Goal: Information Seeking & Learning: Learn about a topic

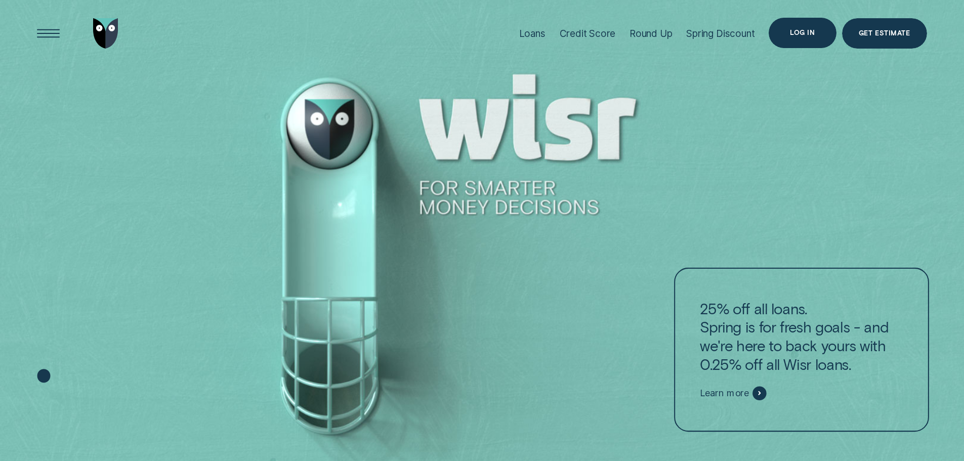
click at [810, 27] on div "Log in" at bounding box center [802, 33] width 67 height 30
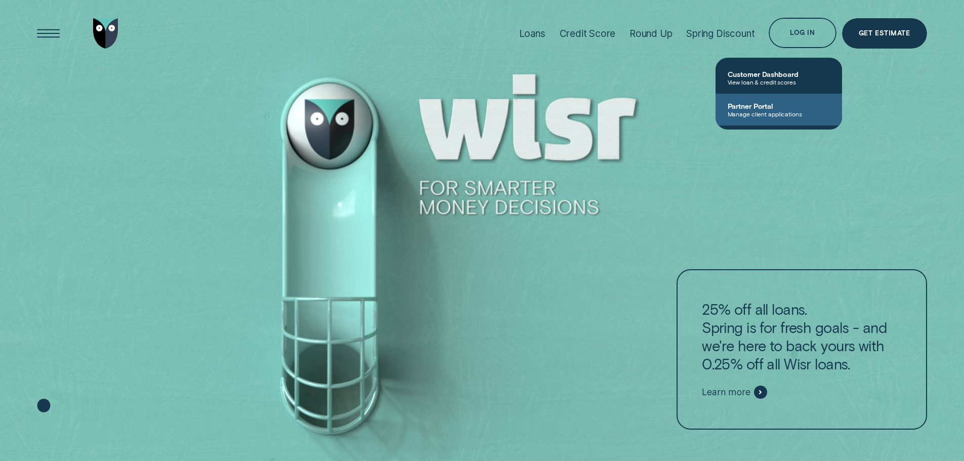
click at [772, 106] on span "Partner Portal" at bounding box center [779, 106] width 102 height 9
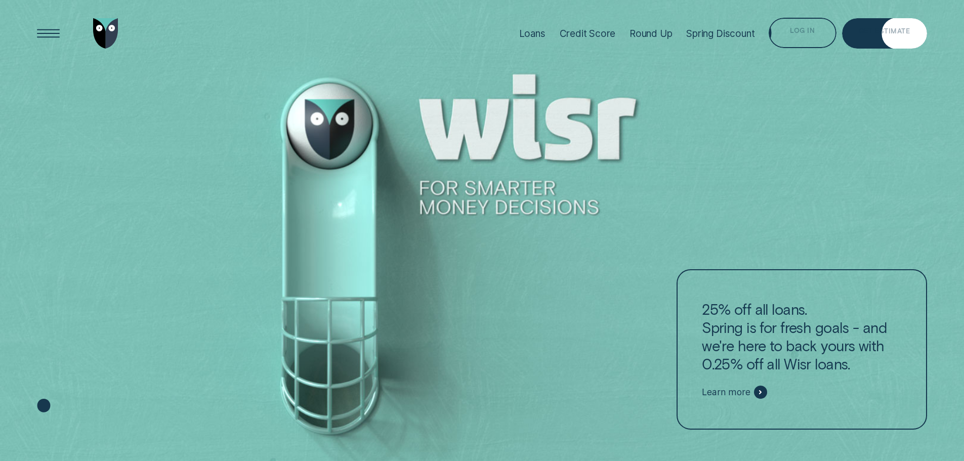
click at [823, 30] on div "Log in" at bounding box center [802, 33] width 67 height 30
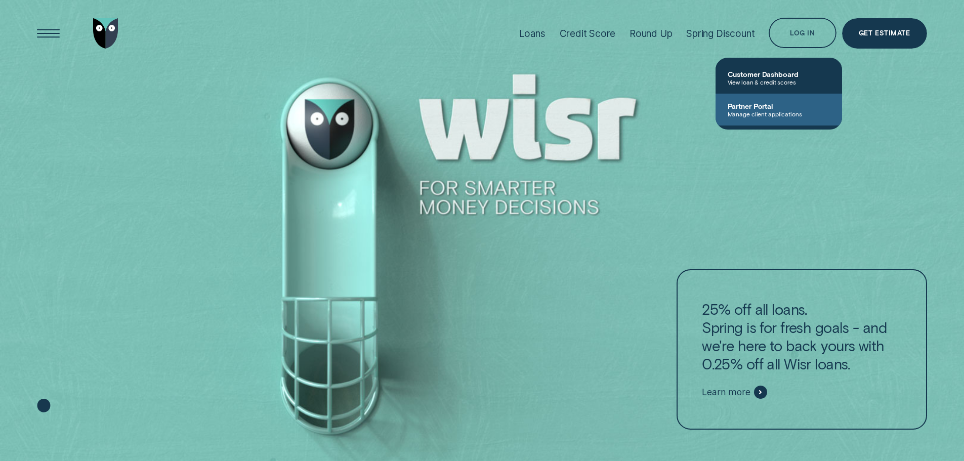
click at [777, 115] on span "Manage client applications" at bounding box center [779, 113] width 102 height 7
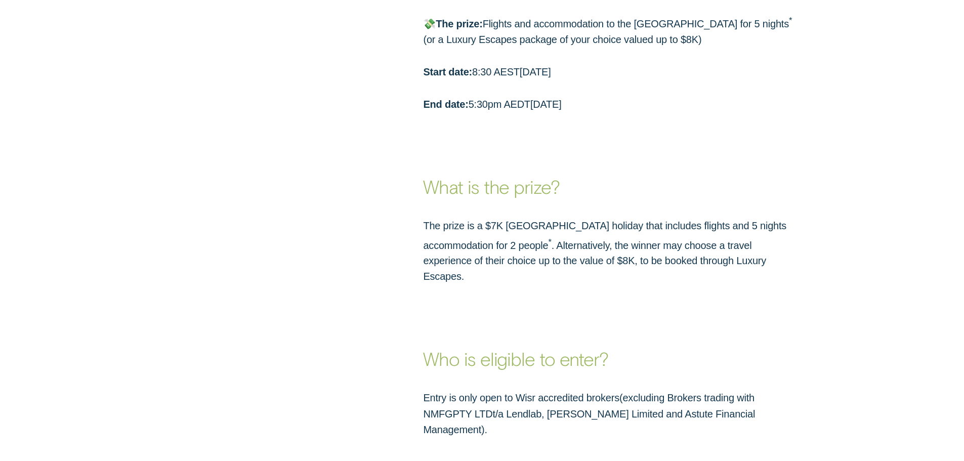
scroll to position [1417, 0]
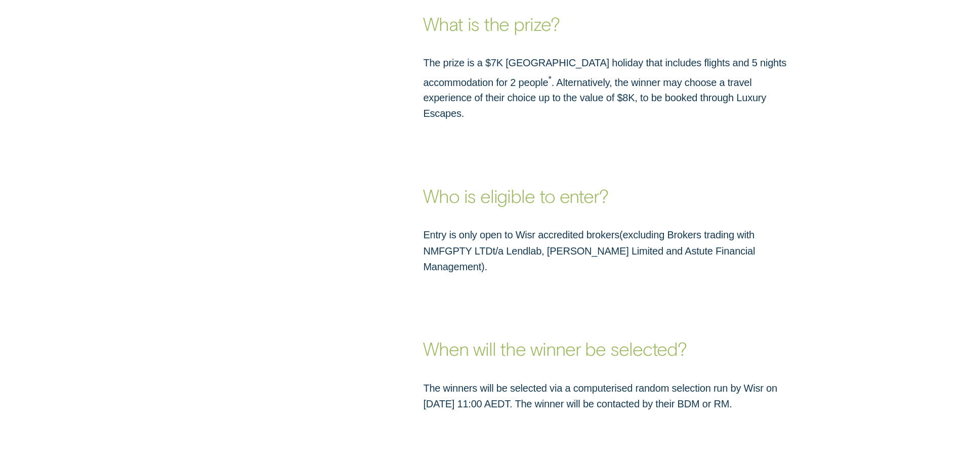
click at [658, 237] on p "Entry is only open to Wisr accredited brokers ( excluding Brokers trading with …" at bounding box center [610, 250] width 375 height 47
click at [695, 229] on p "Entry is only open to Wisr accredited brokers ( excluding Brokers trading with …" at bounding box center [610, 250] width 375 height 47
click at [502, 235] on p "Entry is only open to Wisr accredited brokers ( excluding Brokers trading with …" at bounding box center [610, 250] width 375 height 47
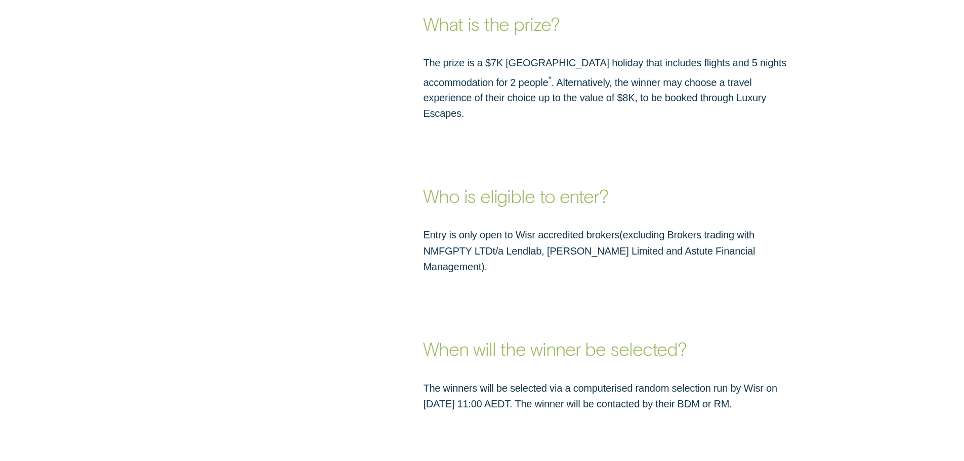
click at [505, 233] on p "Entry is only open to Wisr accredited brokers ( excluding Brokers trading with …" at bounding box center [610, 250] width 375 height 47
drag, startPoint x: 609, startPoint y: 233, endPoint x: 739, endPoint y: 235, distance: 130.6
click at [739, 235] on p "Entry is only open to Wisr accredited brokers ( excluding Brokers trading with …" at bounding box center [610, 250] width 375 height 47
copy p "Astute Financial Management"
click at [495, 232] on p "Entry is only open to Wisr accredited brokers ( excluding Brokers trading with …" at bounding box center [610, 250] width 375 height 47
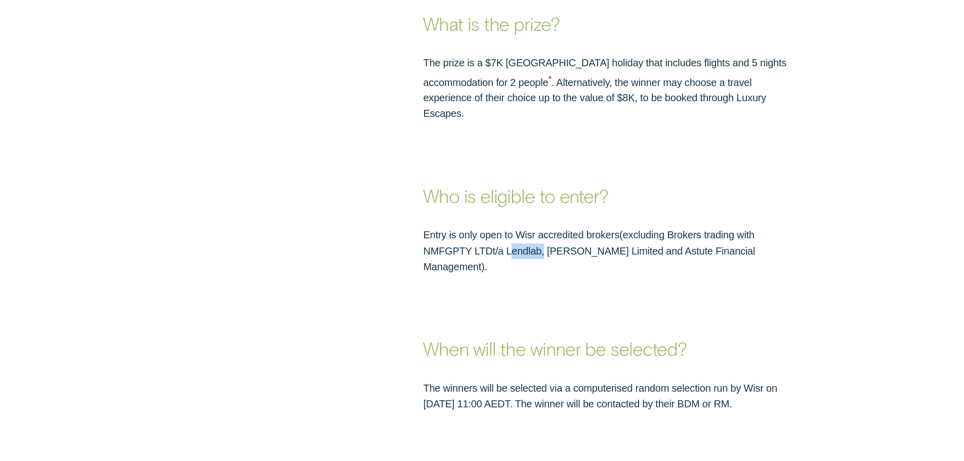
click at [495, 232] on p "Entry is only open to Wisr accredited brokers ( excluding Brokers trading with …" at bounding box center [610, 250] width 375 height 47
copy p "Lendlab"
drag, startPoint x: 584, startPoint y: 238, endPoint x: 520, endPoint y: 238, distance: 64.3
click at [520, 238] on p "Entry is only open to Wisr accredited brokers ( excluding Brokers trading with …" at bounding box center [610, 250] width 375 height 47
copy p "Carma Limited"
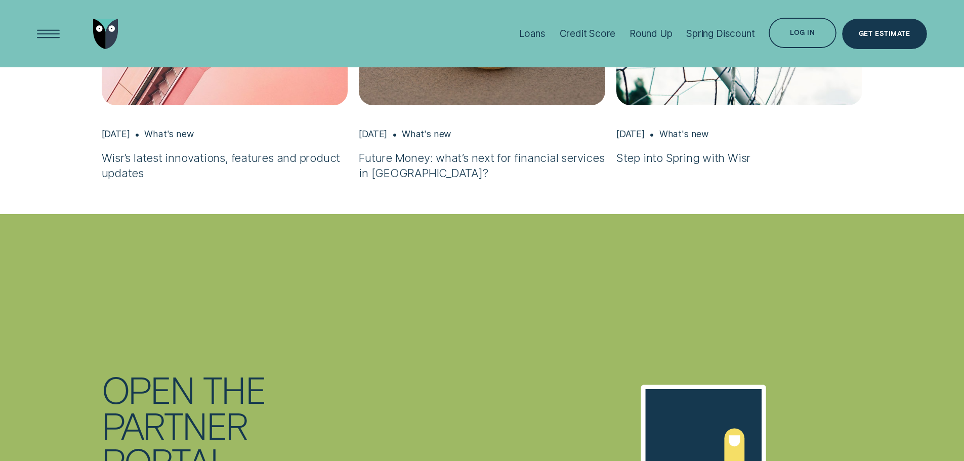
scroll to position [2631, 0]
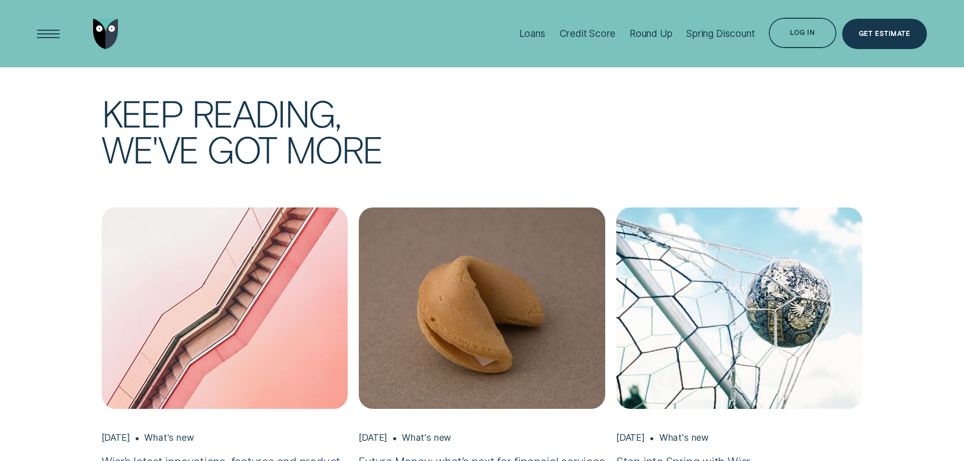
click at [700, 318] on img "Step into Spring with Wisr, Aug 22 What's new" at bounding box center [739, 308] width 259 height 211
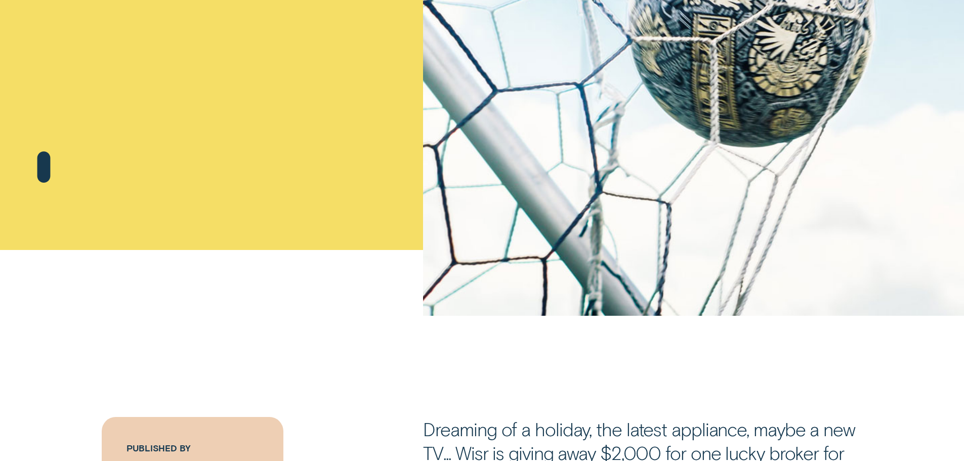
scroll to position [557, 0]
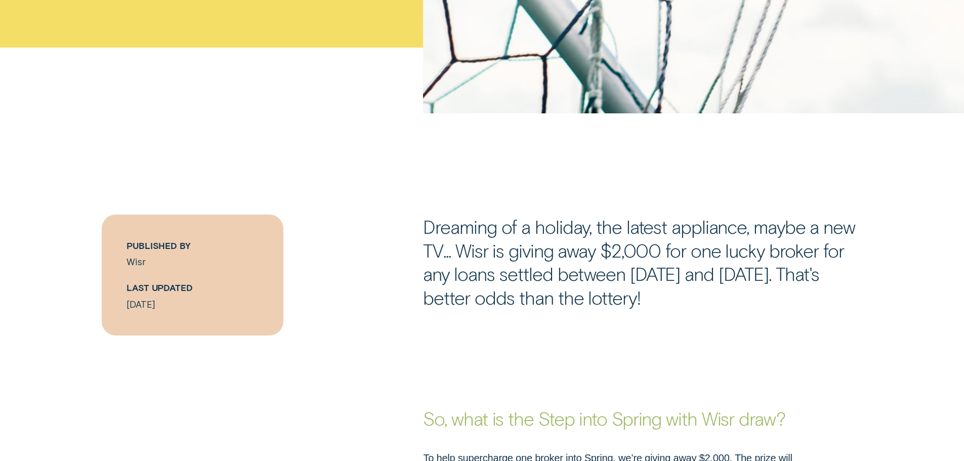
drag, startPoint x: 682, startPoint y: 377, endPoint x: 675, endPoint y: 381, distance: 8.2
click at [675, 381] on h3 "So, what is the Step into Spring with Wisr draw?" at bounding box center [610, 388] width 375 height 86
click at [639, 351] on h3 "So, what is the Step into Spring with Wisr draw?" at bounding box center [610, 388] width 375 height 86
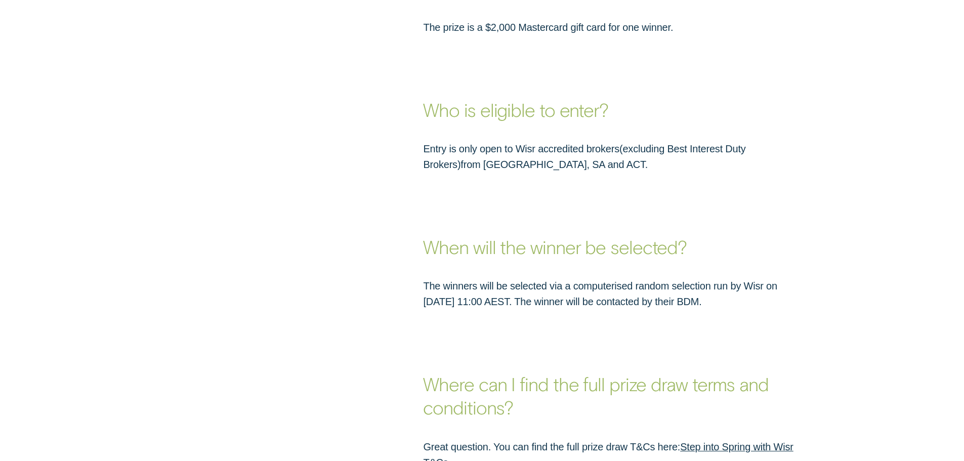
scroll to position [1467, 0]
